Goal: Task Accomplishment & Management: Manage account settings

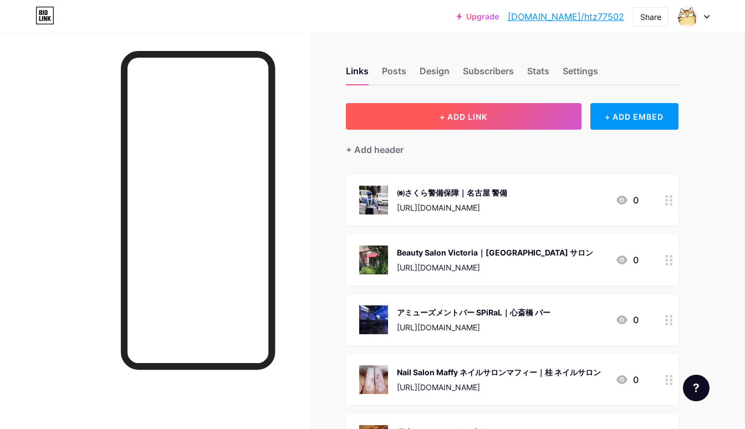
click at [421, 117] on button "+ ADD LINK" at bounding box center [463, 116] width 235 height 27
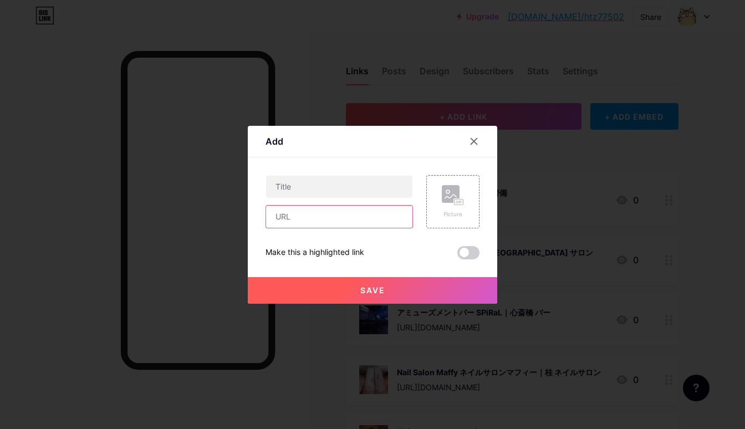
click at [366, 213] on input "text" at bounding box center [339, 217] width 146 height 22
paste input "[URL][DOMAIN_NAME]"
type input "[URL][DOMAIN_NAME]"
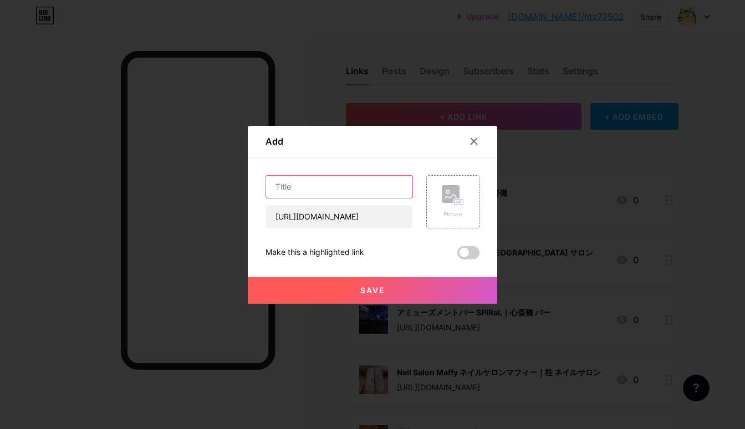
click at [392, 184] on input "text" at bounding box center [339, 187] width 146 height 22
paste input "メディカルフィットネスSTANDUP｜門真 フィットネス"
type input "メディカルフィットネスSTANDUP｜門真 フィットネス"
click at [444, 194] on rect at bounding box center [450, 194] width 18 height 18
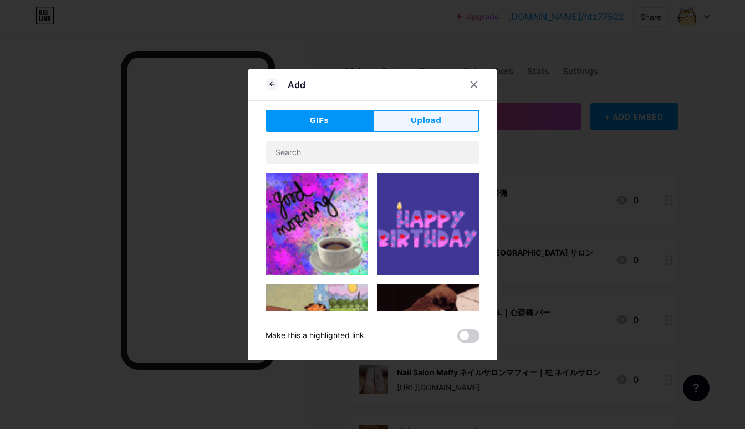
click at [462, 113] on button "Upload" at bounding box center [425, 121] width 107 height 22
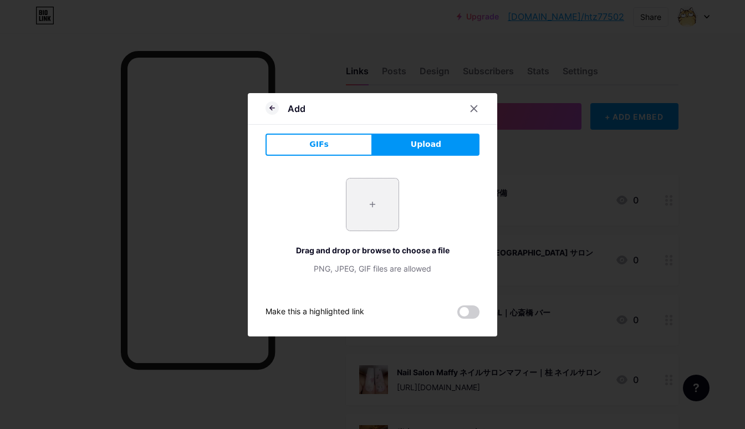
click at [383, 197] on input "file" at bounding box center [372, 204] width 52 height 52
type input "C:\fakepath\91e919432c3aa69c3cd8c9e6d97e42076b78b29c0b02f9cff6f2d8c2534fb641.jpg"
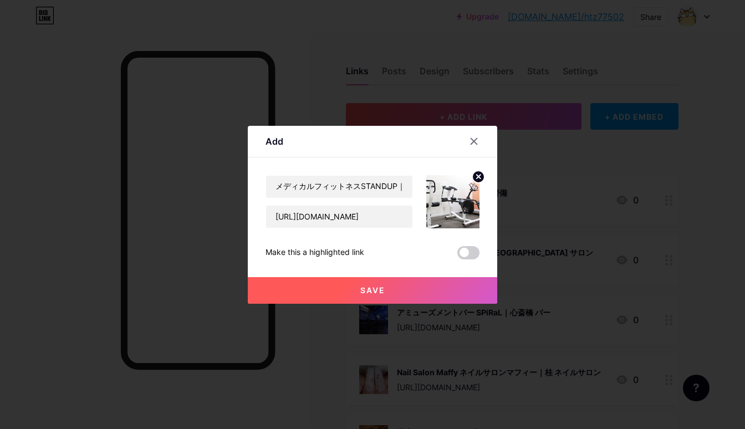
click at [391, 278] on button "Save" at bounding box center [372, 290] width 249 height 27
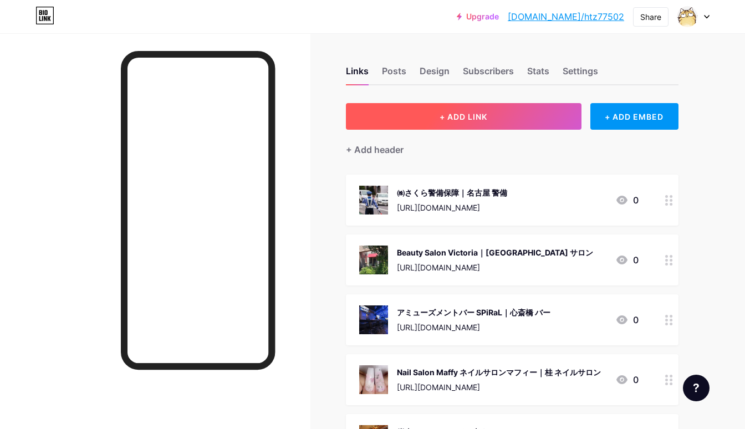
click at [459, 113] on span "+ ADD LINK" at bounding box center [463, 116] width 48 height 9
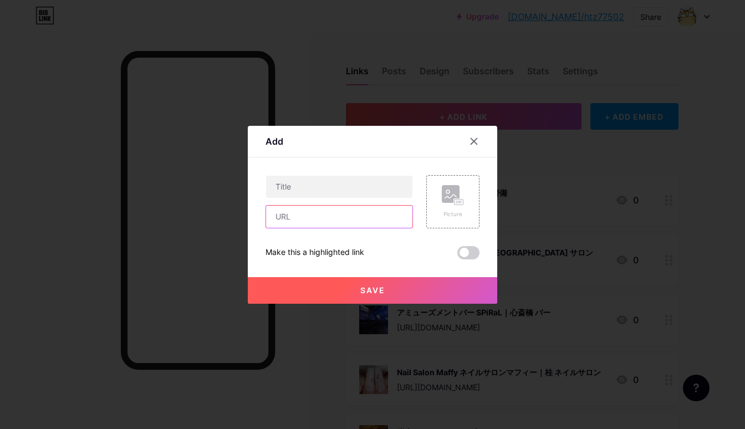
click at [390, 208] on input "text" at bounding box center [339, 217] width 146 height 22
paste input "[URL][DOMAIN_NAME]"
type input "[URL][DOMAIN_NAME]"
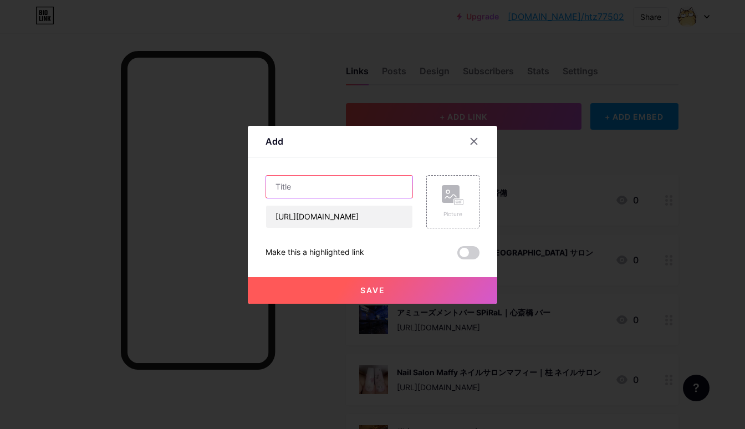
click at [378, 179] on input "text" at bounding box center [339, 187] width 146 height 22
paste input "水炊き天｜枚方市 水炊き"
type input "水炊き天｜枚方市 水炊き"
click at [424, 192] on div "Picture" at bounding box center [446, 201] width 66 height 53
click at [440, 190] on div "Picture" at bounding box center [452, 201] width 53 height 53
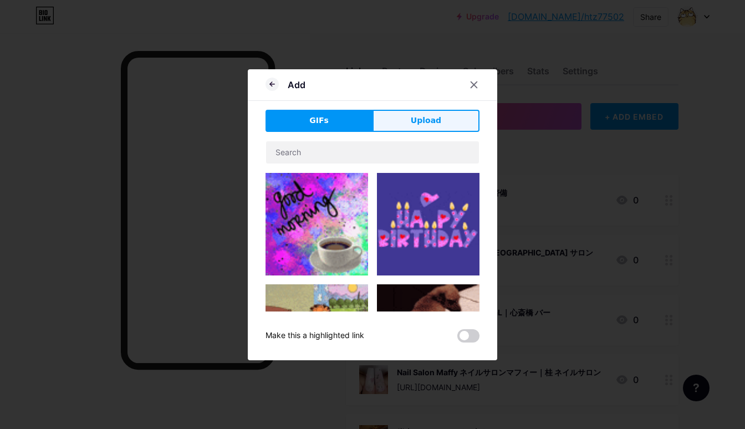
click at [431, 127] on button "Upload" at bounding box center [425, 121] width 107 height 22
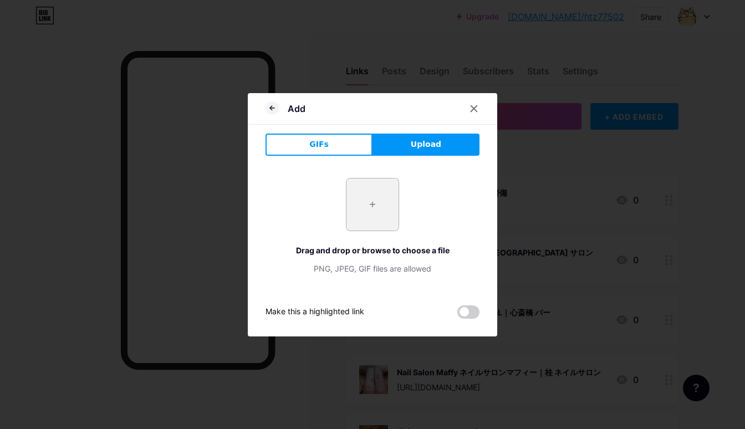
click at [357, 204] on input "file" at bounding box center [372, 204] width 52 height 52
type input "C:\fakepath\1debfa2645f3dd109f0e2d353e70f91b9b4ee7b05d4704db04aa92f249a492b7.jpg"
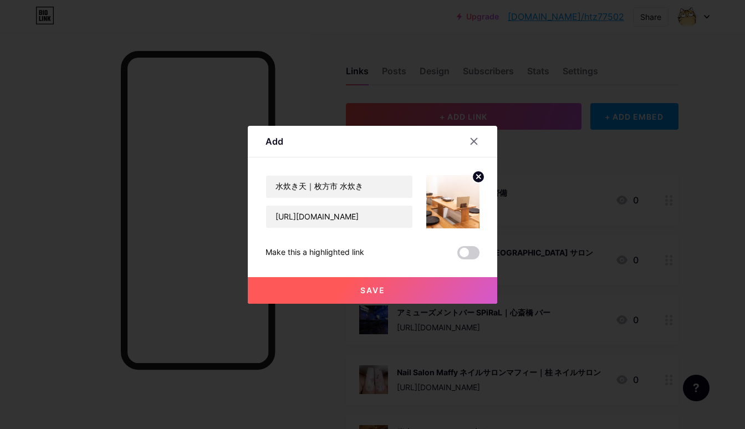
click at [374, 283] on button "Save" at bounding box center [372, 290] width 249 height 27
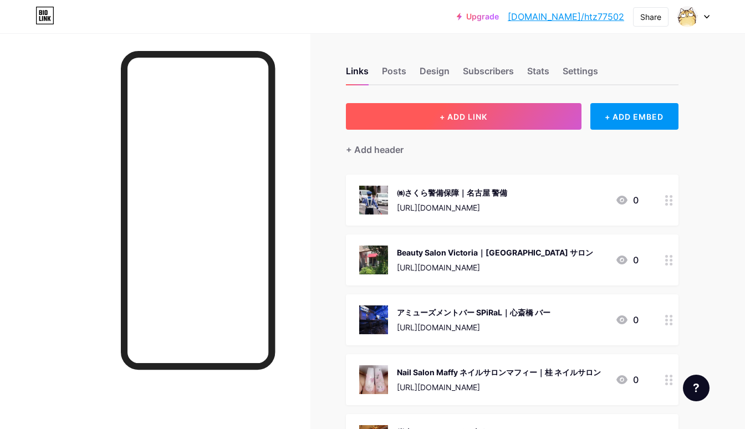
click at [469, 114] on span "+ ADD LINK" at bounding box center [463, 116] width 48 height 9
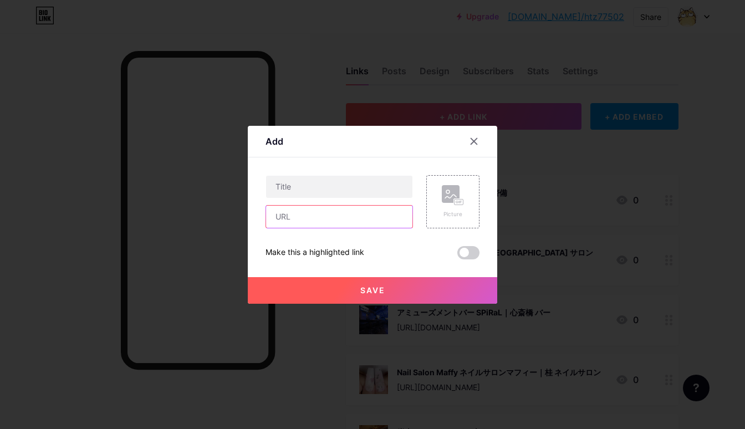
click at [372, 212] on input "text" at bounding box center [339, 217] width 146 height 22
paste input "[URL][DOMAIN_NAME]"
type input "[URL][DOMAIN_NAME]"
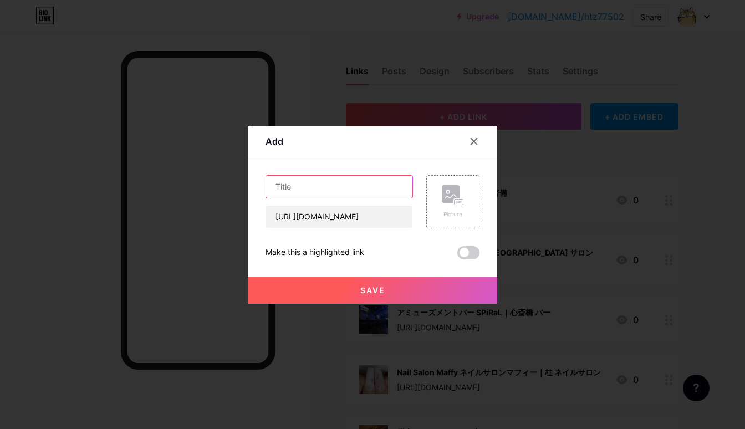
click at [391, 181] on input "text" at bounding box center [339, 187] width 146 height 22
paste input "賽｜[GEOGRAPHIC_DATA] 居酒屋"
type input "賽｜[GEOGRAPHIC_DATA] 居酒屋"
click at [454, 201] on rect at bounding box center [459, 201] width 10 height 7
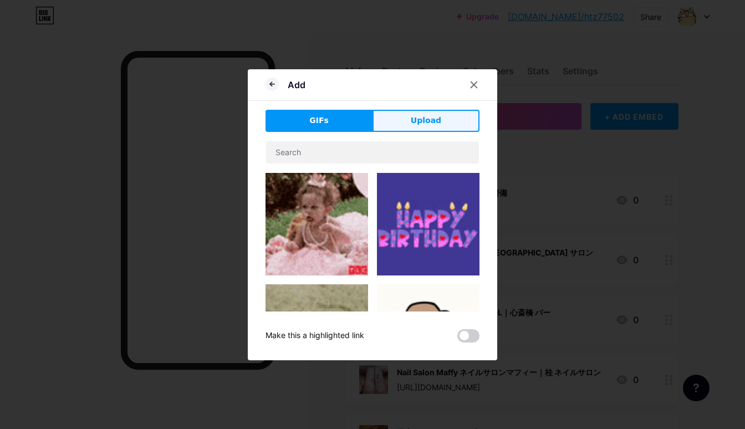
click at [439, 122] on span "Upload" at bounding box center [425, 121] width 30 height 12
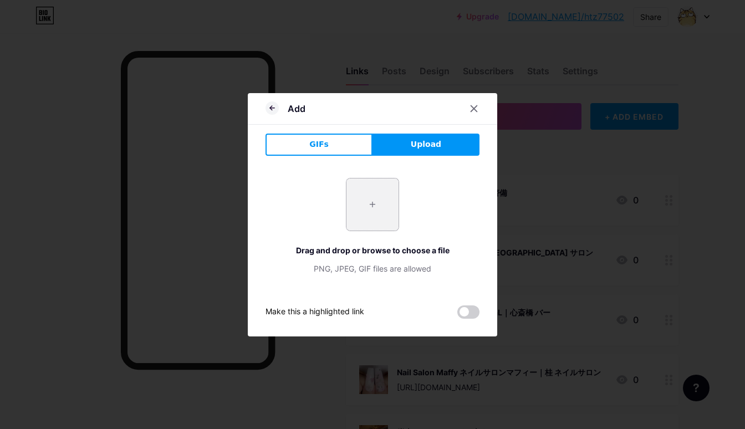
click at [377, 209] on input "file" at bounding box center [372, 204] width 52 height 52
type input "C:\fakepath\edc74554b05d58339eeda35a1282bdbe0d7fd2d70cdaba82b014e41c09bbf6d2.jpg"
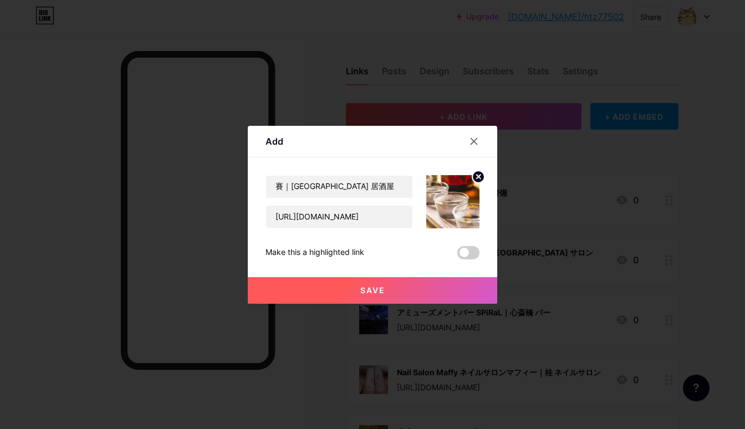
click at [381, 287] on span "Save" at bounding box center [372, 289] width 25 height 9
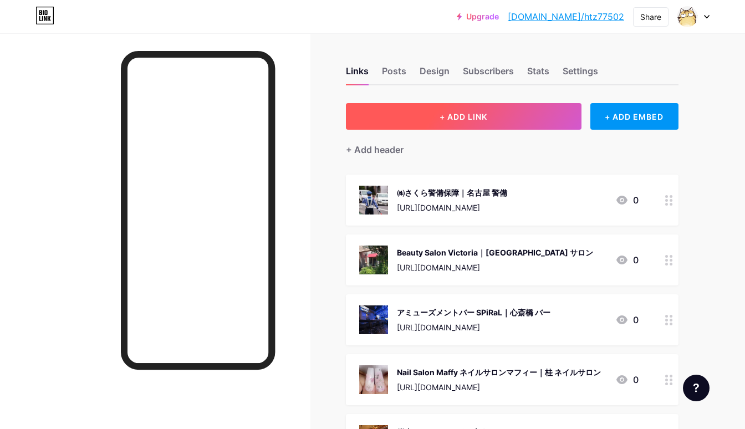
click at [401, 121] on button "+ ADD LINK" at bounding box center [463, 116] width 235 height 27
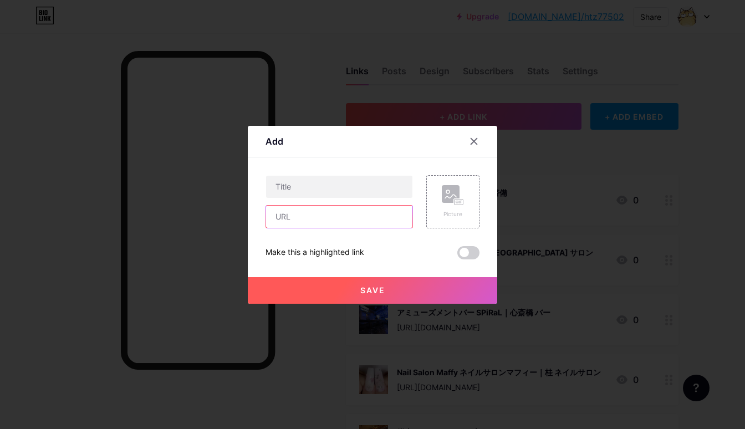
click at [375, 207] on input "text" at bounding box center [339, 217] width 146 height 22
paste input "[URL][DOMAIN_NAME]"
type input "[URL][DOMAIN_NAME]"
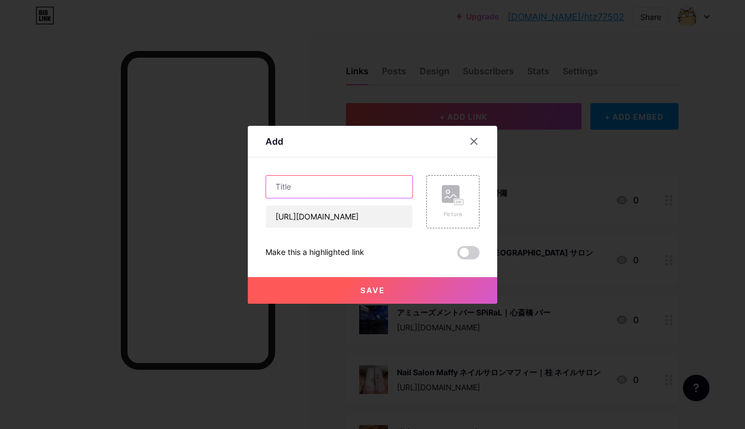
click at [331, 183] on input "text" at bounding box center [339, 187] width 146 height 22
paste input "Maciolla leather factory｜[GEOGRAPHIC_DATA] レザー"
type input "Maciolla leather factory｜[GEOGRAPHIC_DATA] レザー"
click at [443, 189] on rect at bounding box center [450, 194] width 18 height 18
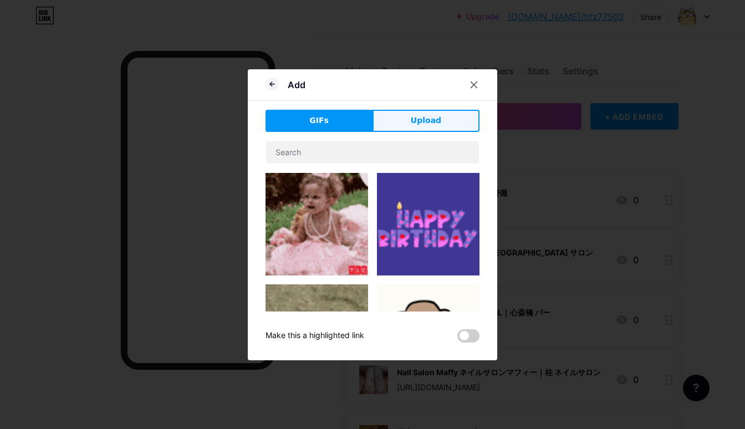
click at [451, 116] on button "Upload" at bounding box center [425, 121] width 107 height 22
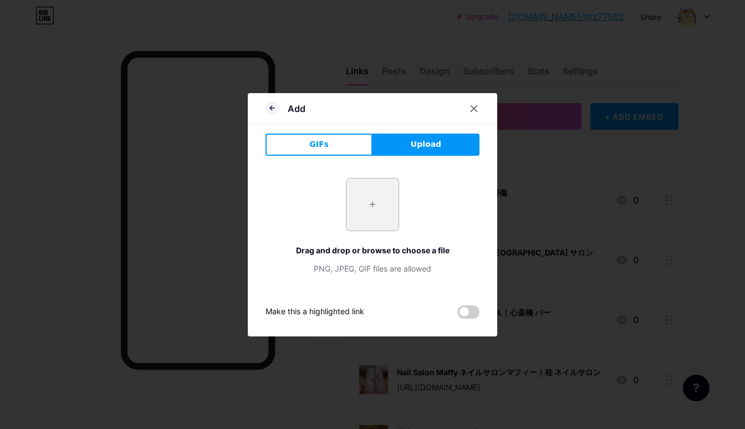
click at [378, 220] on input "file" at bounding box center [372, 204] width 52 height 52
type input "C:\fakepath\b21434f76a7699fd84f23da84ccf6ff747085ca996fa759968db001e0cfba7da.jpg"
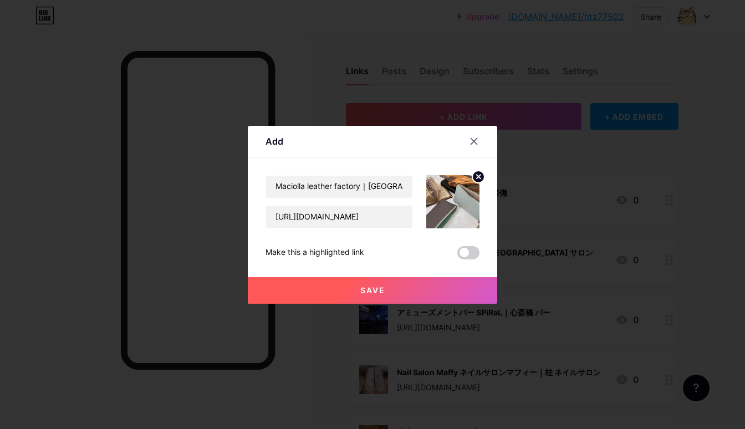
click at [388, 289] on button "Save" at bounding box center [372, 290] width 249 height 27
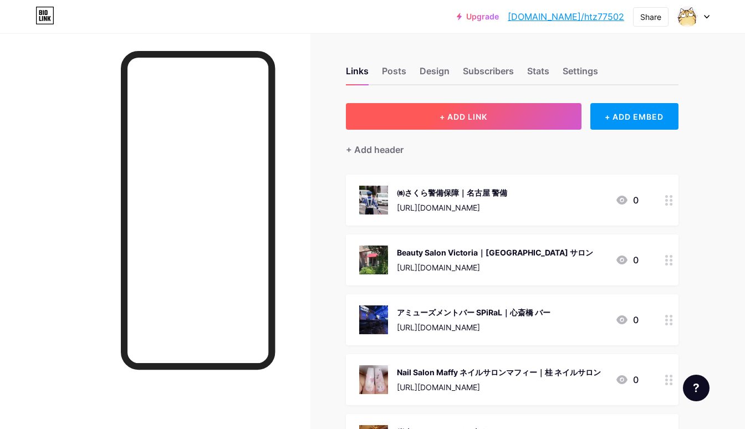
click at [509, 116] on button "+ ADD LINK" at bounding box center [463, 116] width 235 height 27
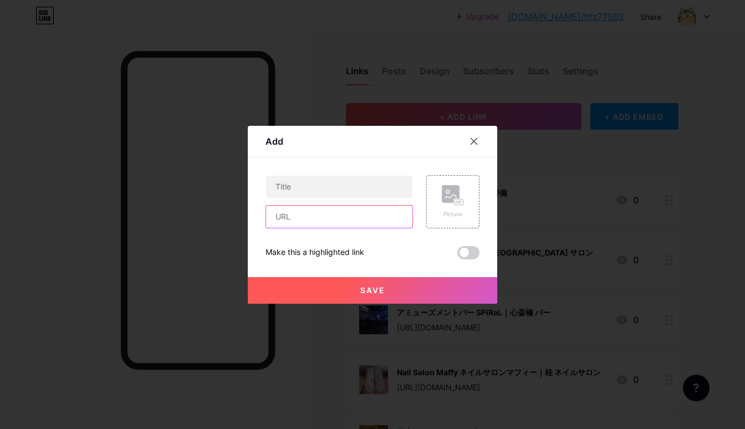
click at [393, 219] on input "text" at bounding box center [339, 217] width 146 height 22
paste input "[URL][DOMAIN_NAME]"
type input "[URL][DOMAIN_NAME]"
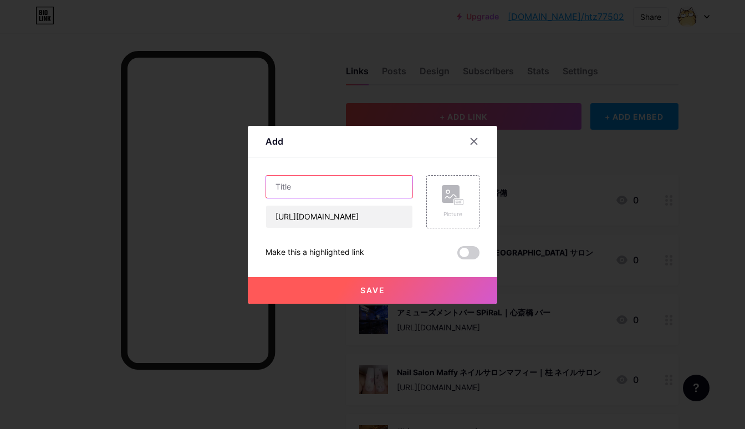
click at [393, 193] on input "text" at bounding box center [339, 187] width 146 height 22
paste input "HAYAN｜米子市 ファッション"
type input "HAYAN｜米子市 ファッション"
click at [448, 187] on rect at bounding box center [450, 194] width 18 height 18
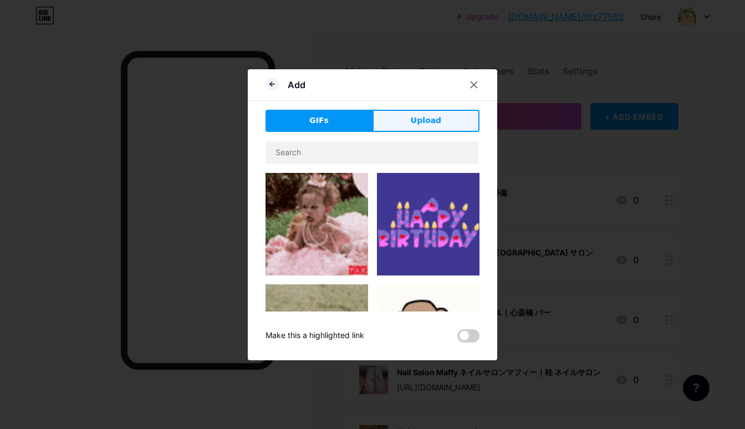
click at [444, 110] on button "Upload" at bounding box center [425, 121] width 107 height 22
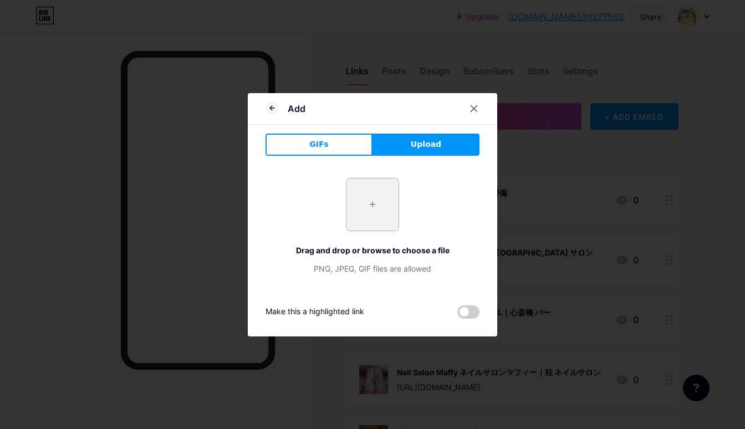
click at [377, 188] on input "file" at bounding box center [372, 204] width 52 height 52
type input "C:\fakepath\078ad31bf24dcbe58bbd8e852f6a068318512190842dab1bc878de885495e6ce.jpg"
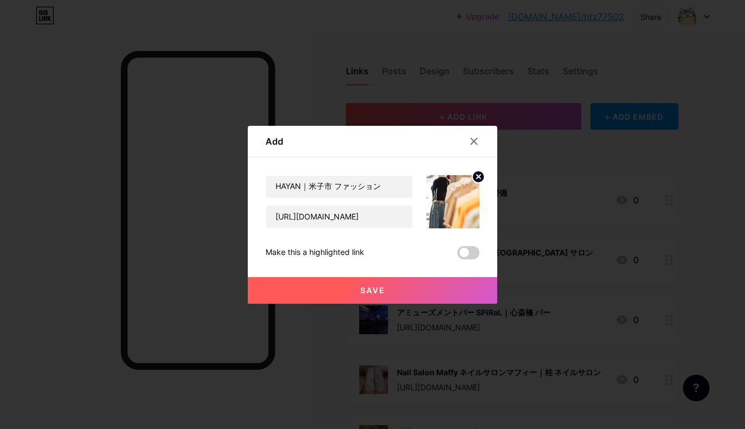
click at [387, 283] on button "Save" at bounding box center [372, 290] width 249 height 27
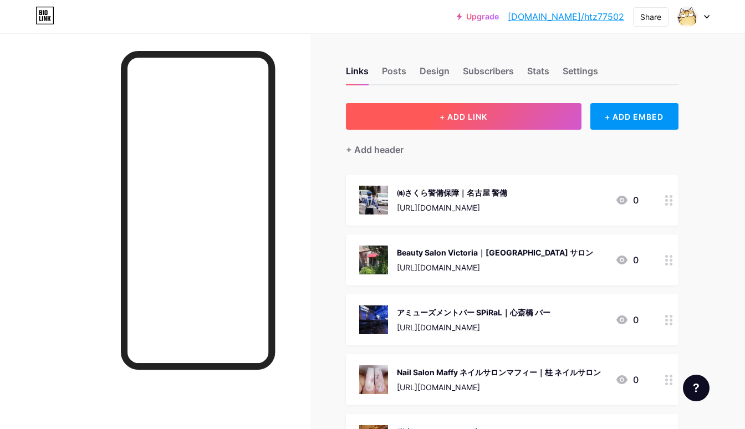
click at [421, 112] on button "+ ADD LINK" at bounding box center [463, 116] width 235 height 27
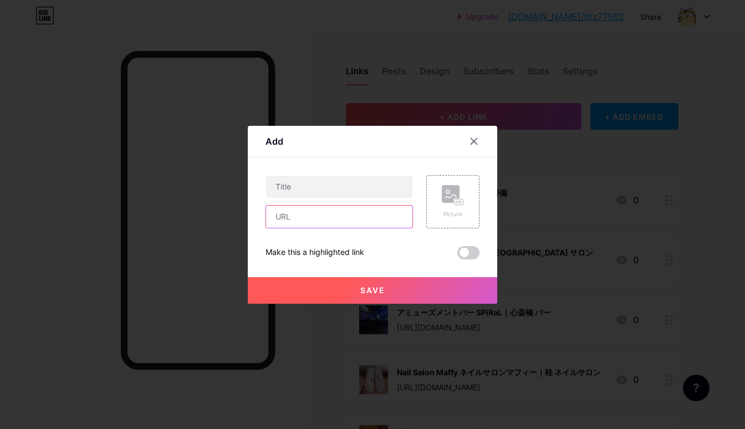
click at [388, 213] on input "text" at bounding box center [339, 217] width 146 height 22
paste input "[URL][DOMAIN_NAME]"
type input "[URL][DOMAIN_NAME]"
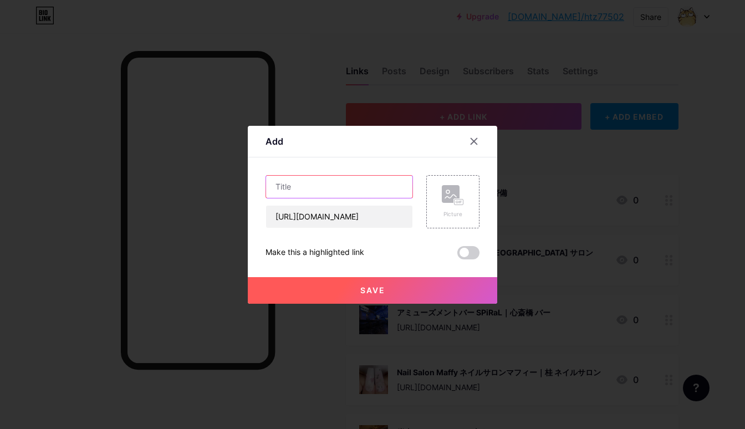
click at [369, 192] on input "text" at bounding box center [339, 187] width 146 height 22
paste input "パーソナルトレーニング PONO｜名東区 パーソナルジム"
type input "パーソナルトレーニング PONO｜名東区 パーソナルジム"
click at [456, 194] on rect at bounding box center [450, 194] width 18 height 18
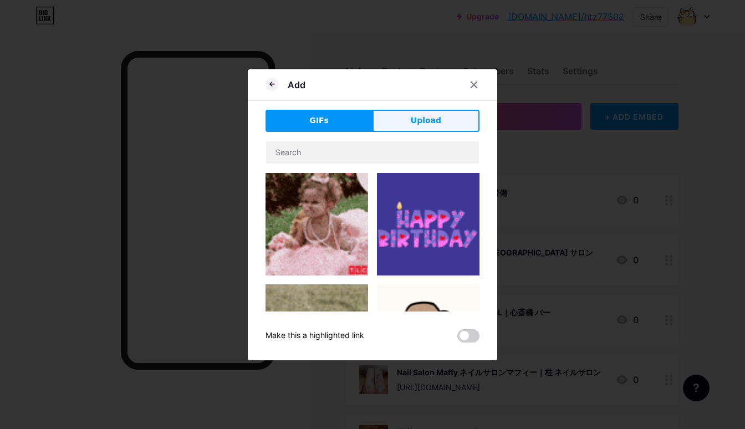
click at [442, 121] on button "Upload" at bounding box center [425, 121] width 107 height 22
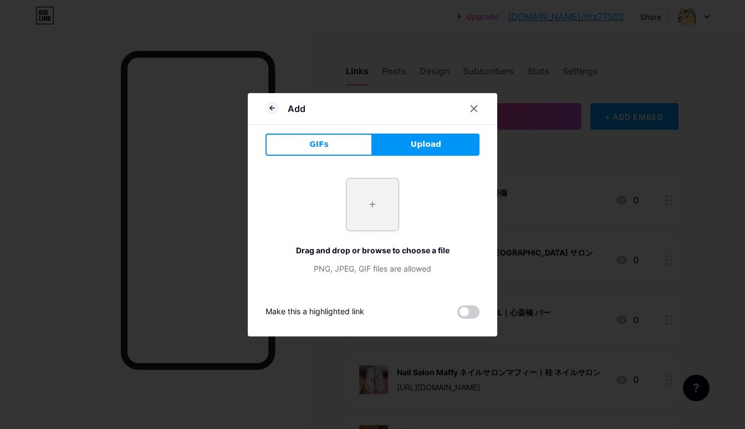
click at [373, 209] on input "file" at bounding box center [372, 204] width 52 height 52
type input "C:\fakepath\71b53135bda52935fbc3fb236da06d81ae6b740eecac3ca3b2b4f38db3bc89d8.jpg"
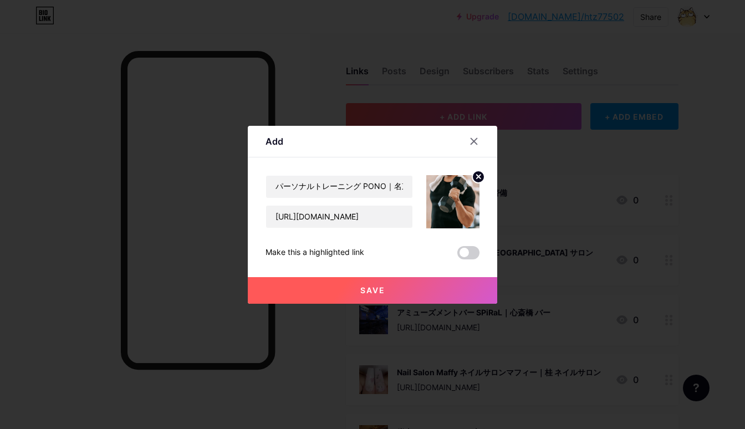
click at [333, 284] on button "Save" at bounding box center [372, 290] width 249 height 27
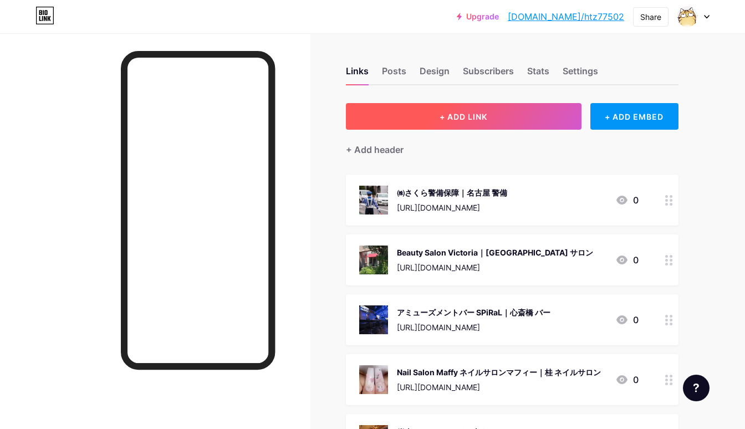
click at [462, 113] on span "+ ADD LINK" at bounding box center [463, 116] width 48 height 9
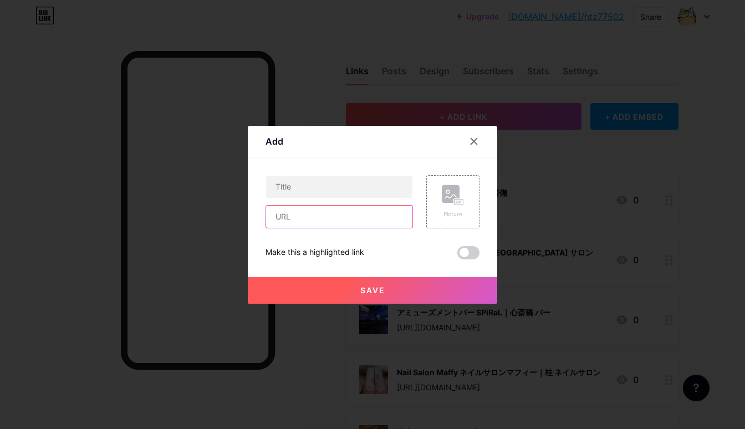
click at [361, 218] on input "text" at bounding box center [339, 217] width 146 height 22
paste input "[URL][DOMAIN_NAME]"
type input "[URL][DOMAIN_NAME]"
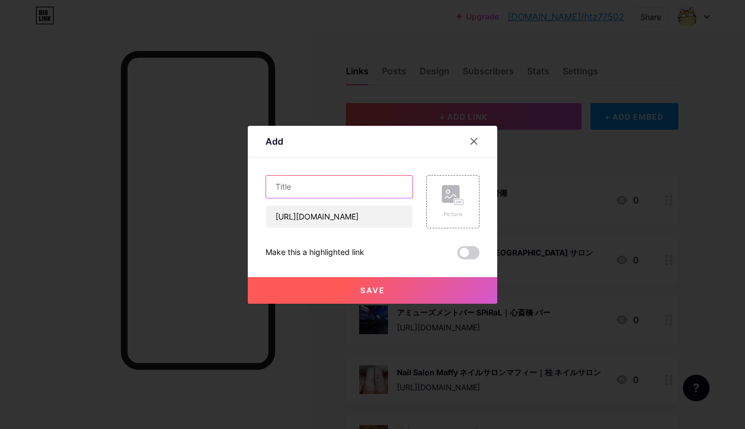
click at [395, 181] on input "text" at bounding box center [339, 187] width 146 height 22
paste input "hair&spa haathee｜[GEOGRAPHIC_DATA][PERSON_NAME][GEOGRAPHIC_DATA] [GEOGRAPHIC_DA…"
type input "hair&spa haathee｜[GEOGRAPHIC_DATA][PERSON_NAME][GEOGRAPHIC_DATA] [GEOGRAPHIC_DA…"
click at [445, 190] on rect at bounding box center [450, 194] width 18 height 18
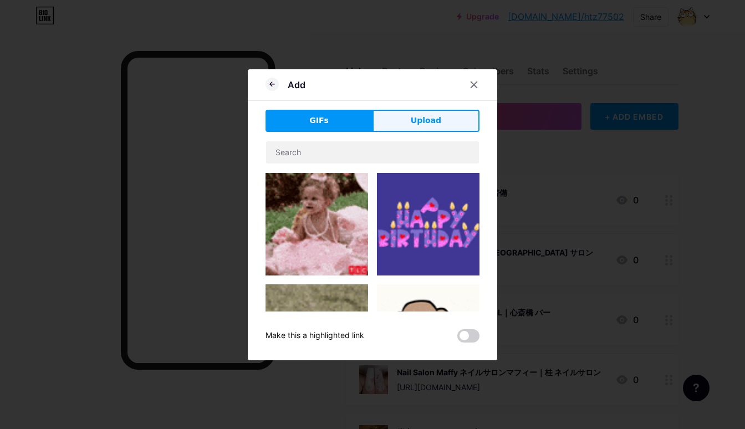
click at [442, 111] on button "Upload" at bounding box center [425, 121] width 107 height 22
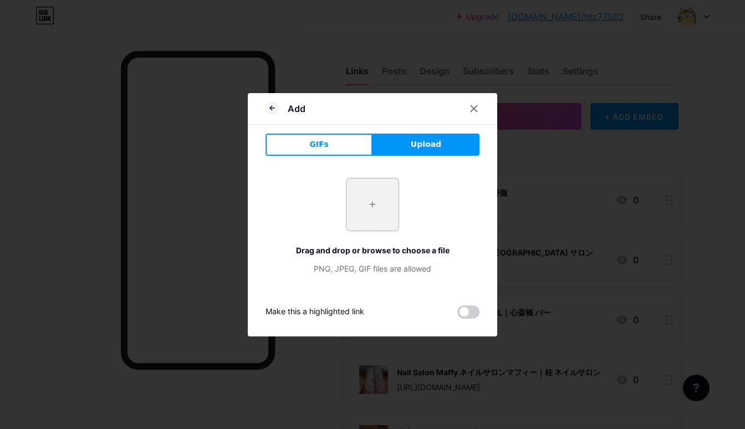
click at [377, 186] on input "file" at bounding box center [372, 204] width 52 height 52
type input "C:\fakepath\5ddb81cd88524dc337eca9bfa60b6c9ef9afb91893c937cb112f6b26511a078f.jpg"
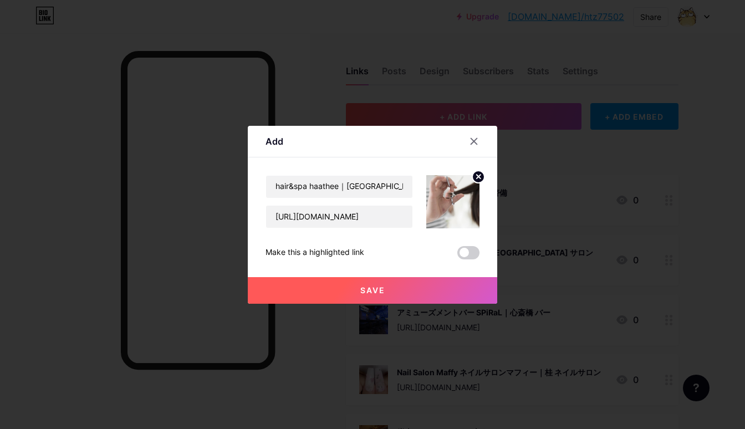
click at [379, 287] on span "Save" at bounding box center [372, 289] width 25 height 9
